Goal: Information Seeking & Learning: Compare options

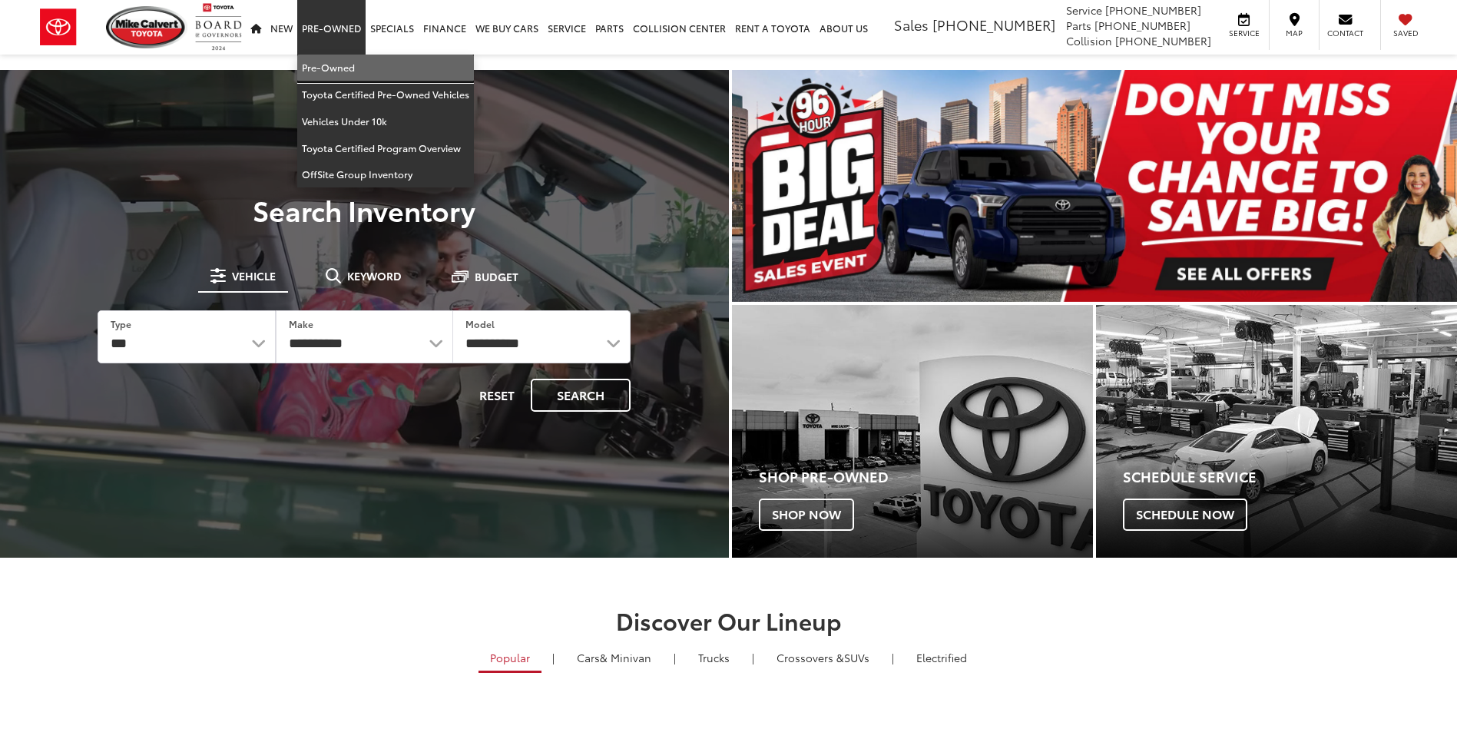
click at [340, 69] on link "Pre-Owned" at bounding box center [385, 68] width 177 height 27
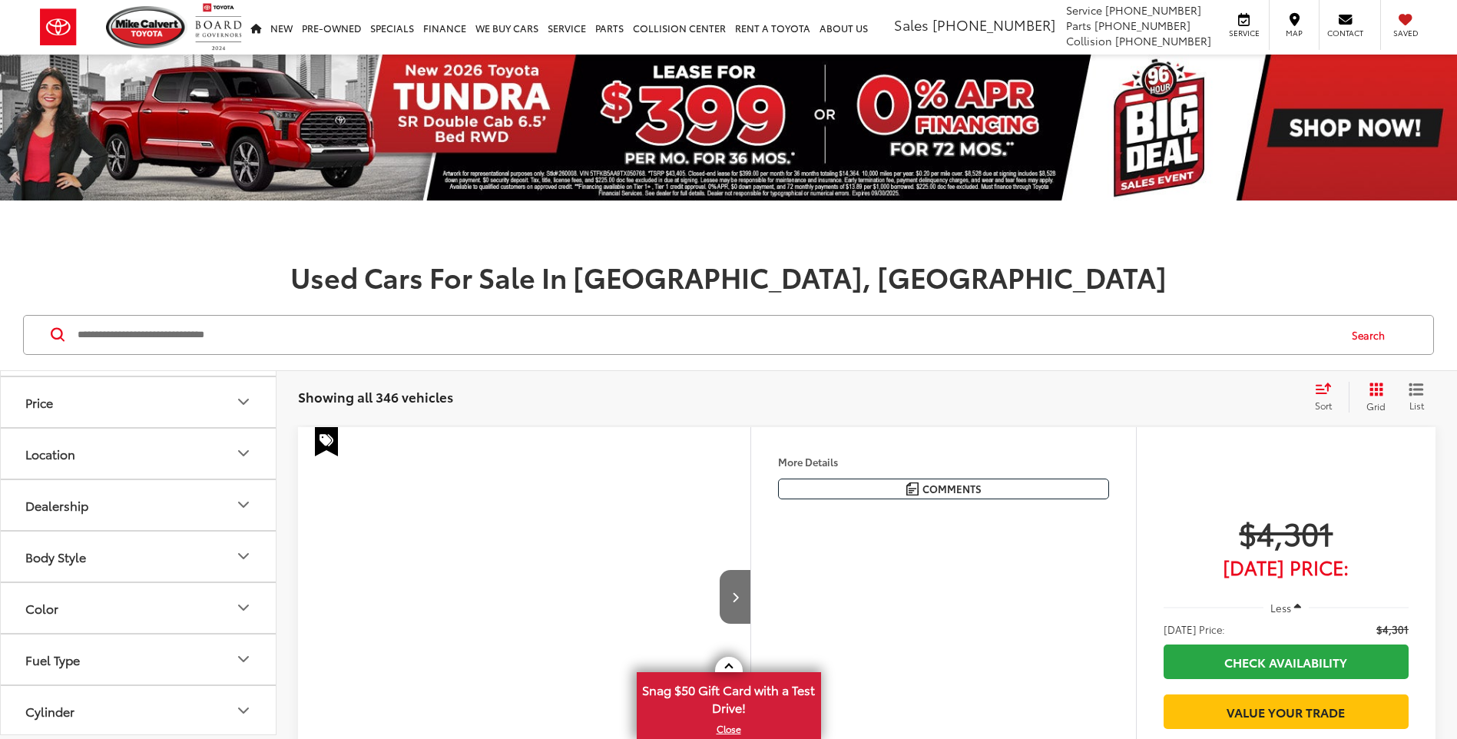
click at [164, 376] on button "Model & Trim" at bounding box center [139, 351] width 276 height 50
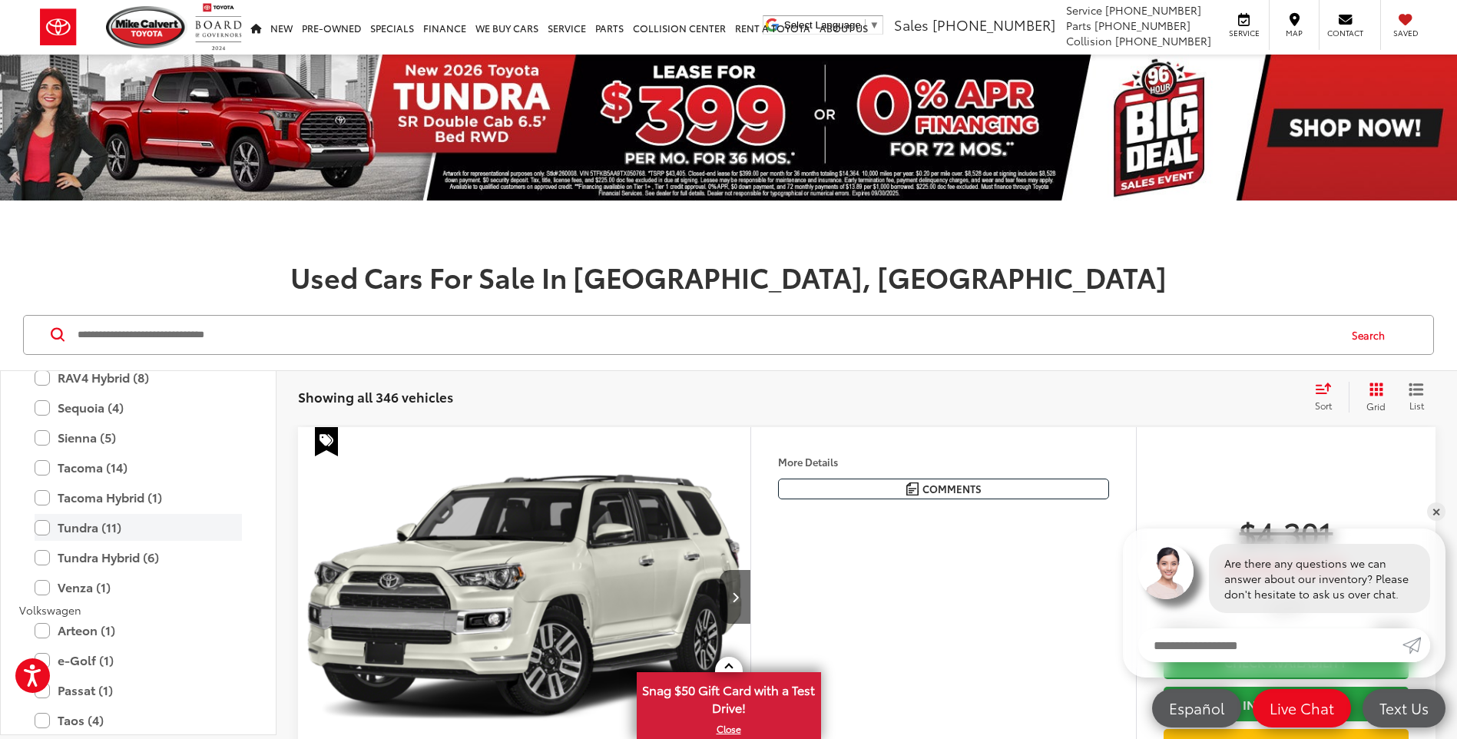
click at [160, 537] on label "Tundra (11)" at bounding box center [138, 527] width 207 height 27
click at [155, 565] on label "Tundra Hybrid (6)" at bounding box center [138, 557] width 207 height 27
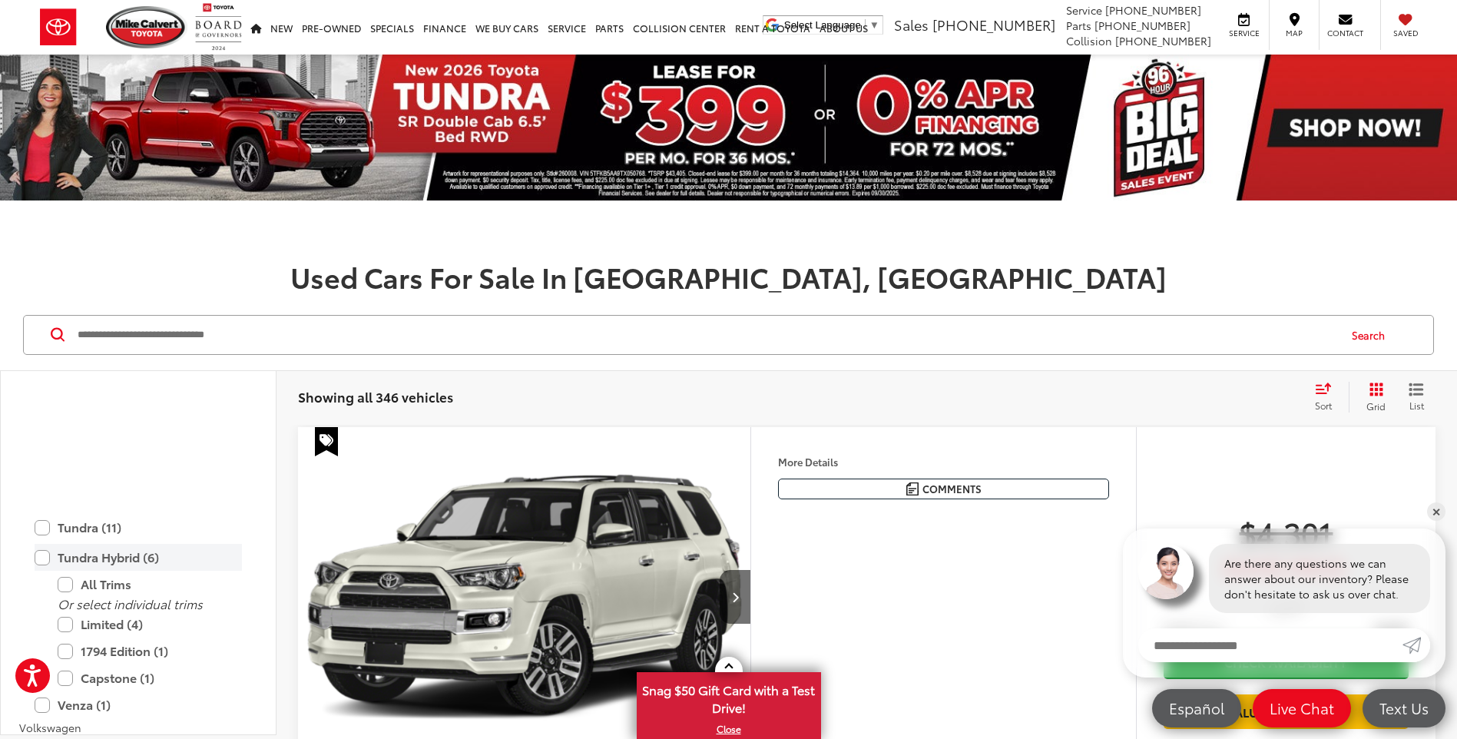
scroll to position [3456, 0]
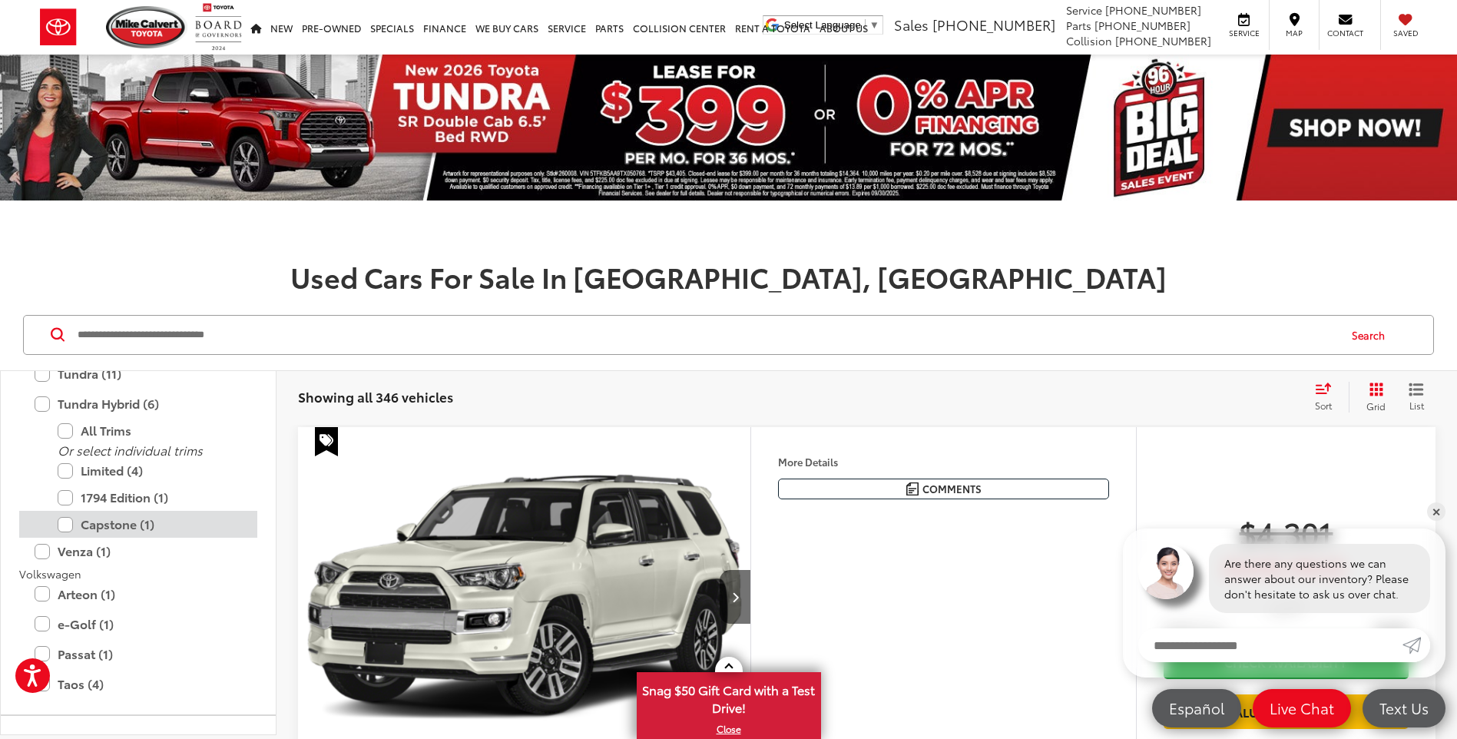
click at [178, 535] on label "Capstone (1)" at bounding box center [150, 524] width 184 height 27
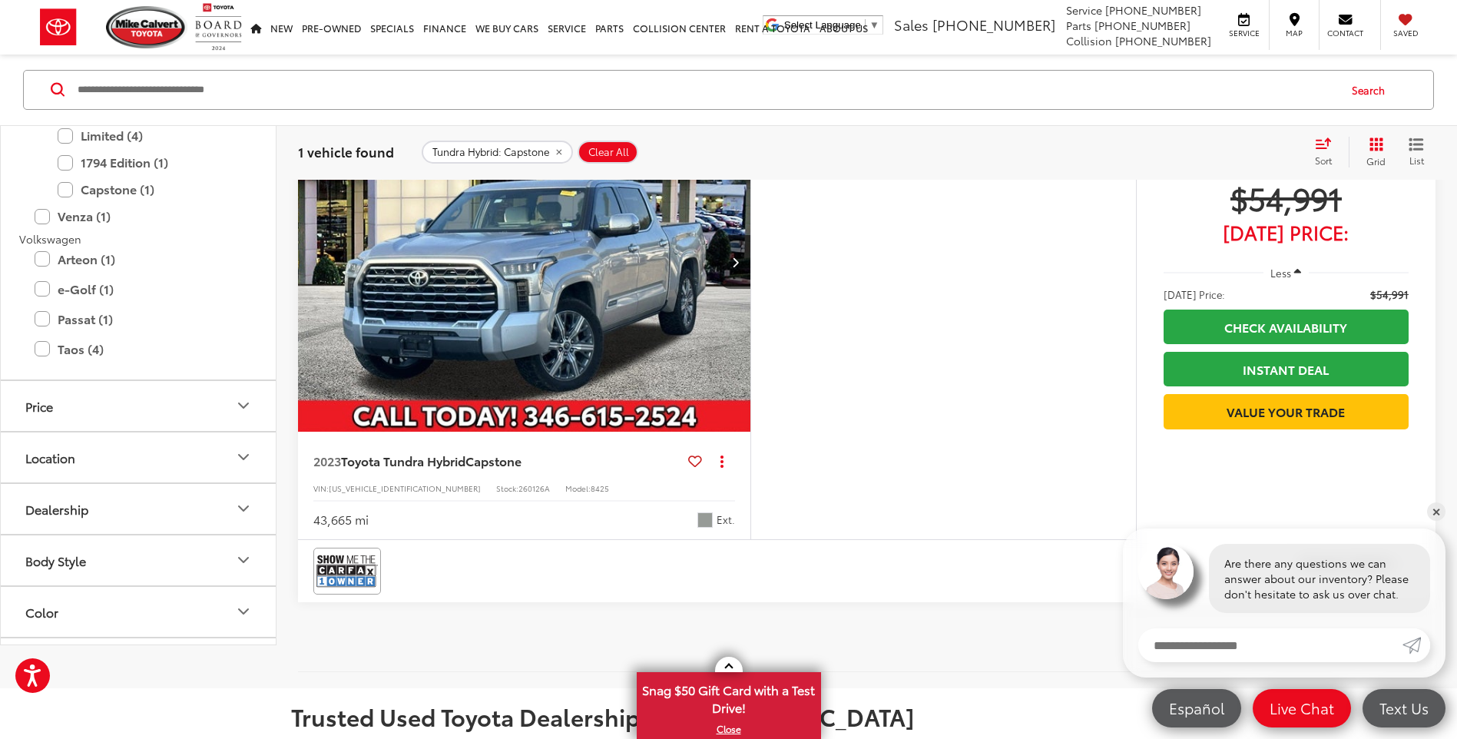
scroll to position [307, 0]
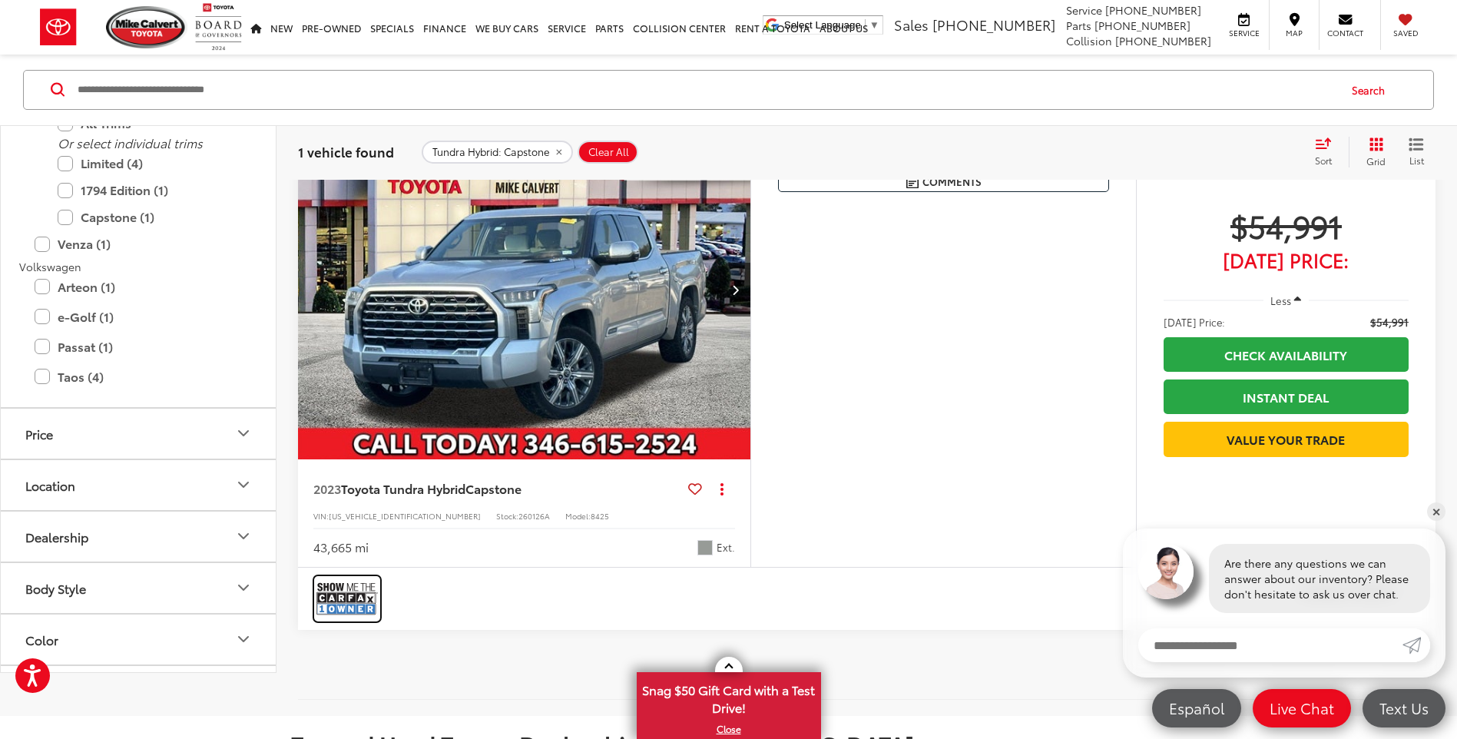
click at [363, 614] on img at bounding box center [346, 598] width 61 height 41
